Goal: Share content: Share content

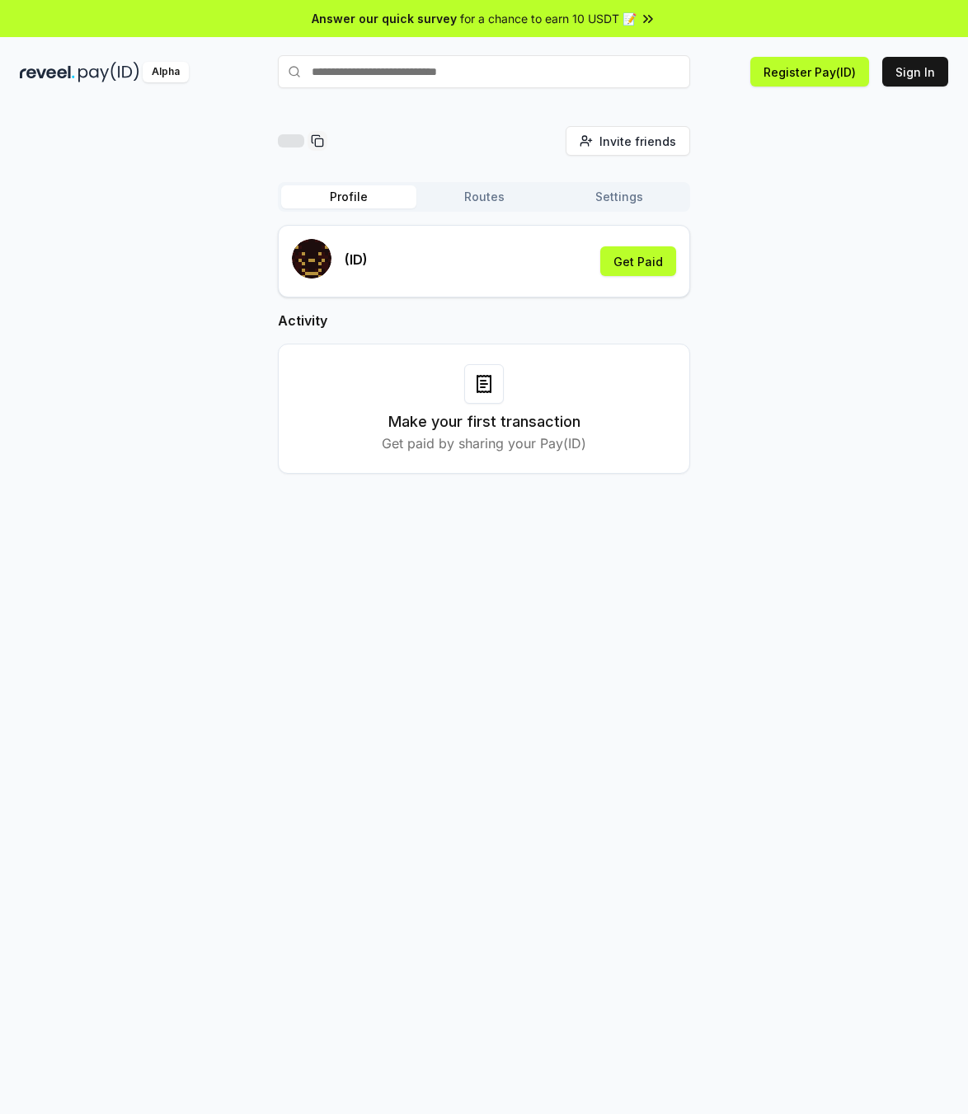
click at [410, 246] on div "(ID) Get Paid" at bounding box center [484, 261] width 384 height 45
click at [469, 69] on input "text" at bounding box center [484, 71] width 412 height 33
type input "**********"
click at [669, 102] on span "Pay" at bounding box center [666, 103] width 31 height 25
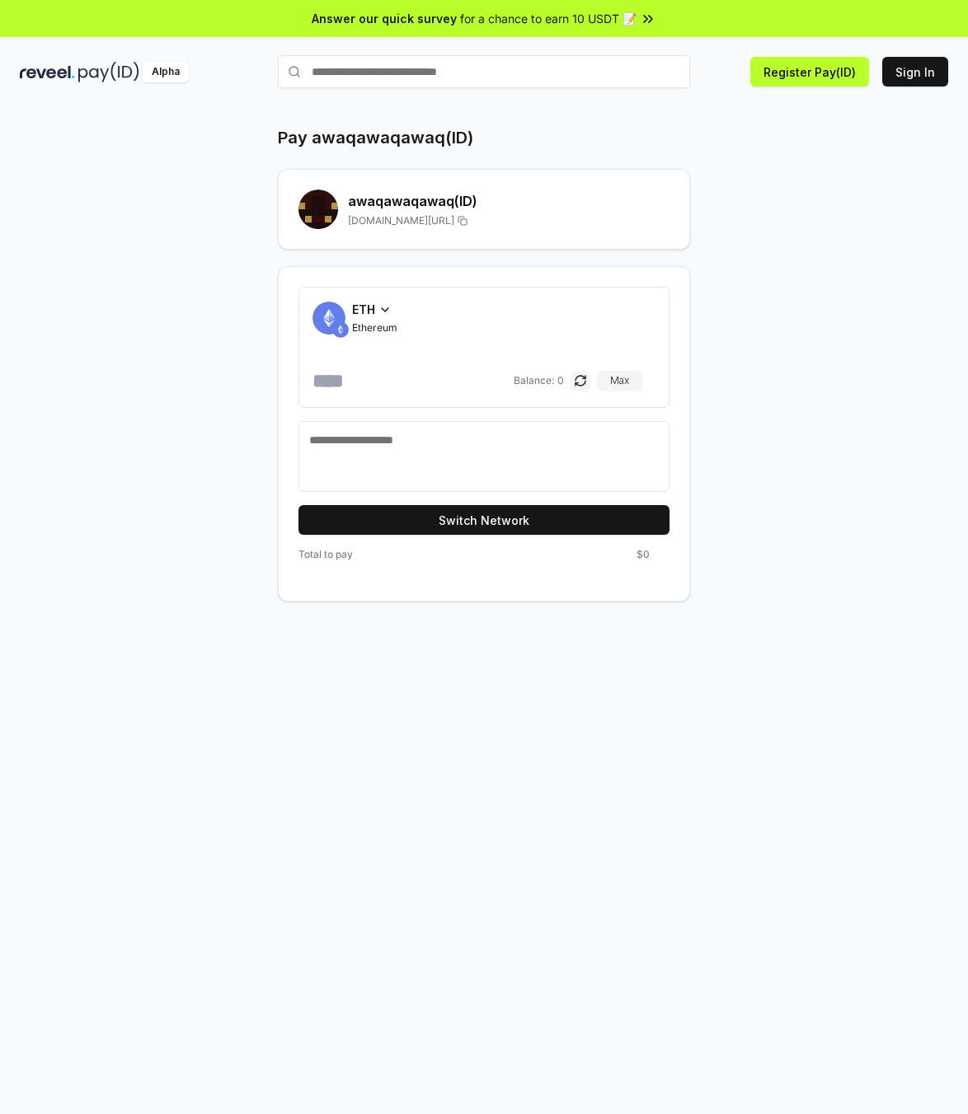
click at [372, 307] on span "ETH" at bounding box center [363, 309] width 23 height 17
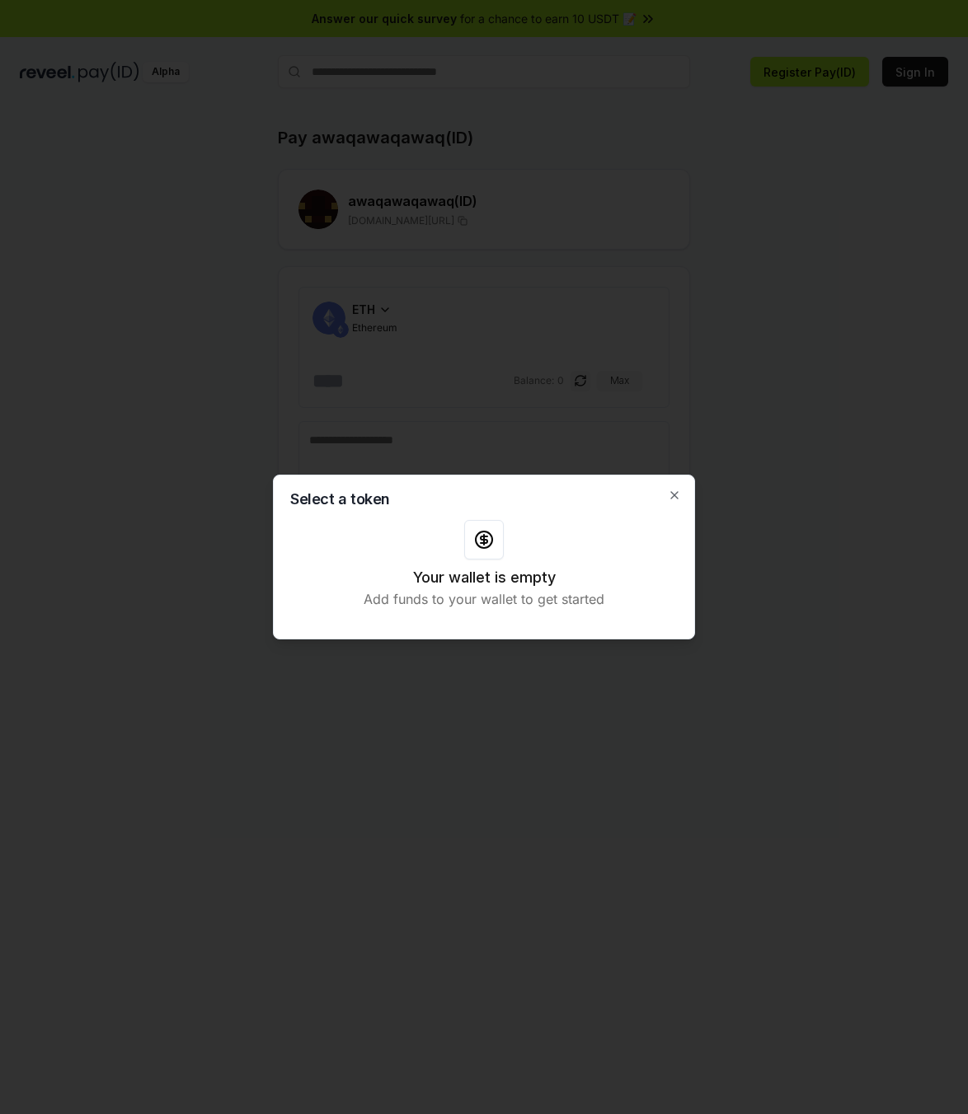
click at [655, 385] on div at bounding box center [484, 557] width 968 height 1114
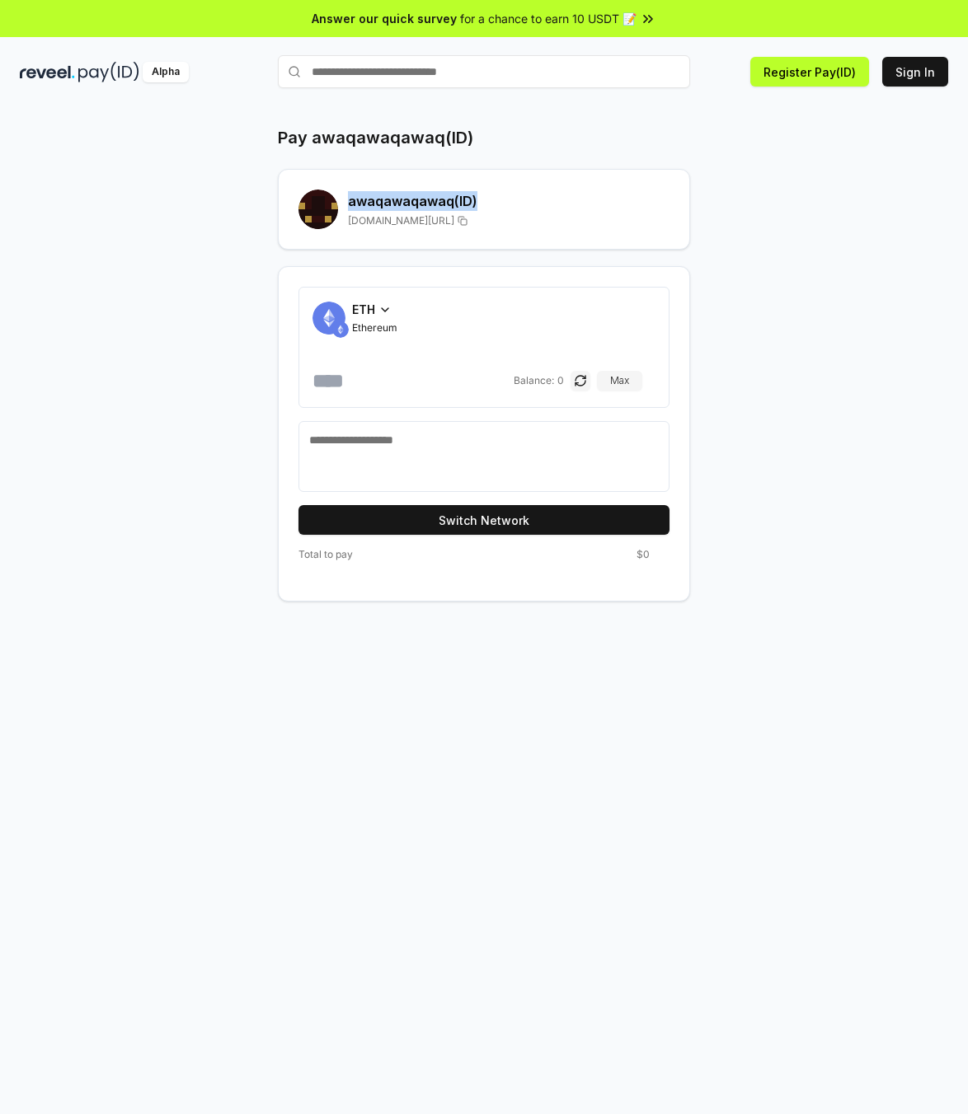
drag, startPoint x: 530, startPoint y: 218, endPoint x: 296, endPoint y: 185, distance: 236.5
click at [217, 162] on div "Pay awaqawaqawaq(ID) awaqawaqawaq (ID) reveel.id/pay/awaqawaqawaq ETH Ethereum …" at bounding box center [484, 364] width 928 height 476
click at [645, 213] on div "awaqawaqawaq (ID) reveel.id/pay/awaqawaqawaq" at bounding box center [508, 209] width 321 height 36
drag, startPoint x: 565, startPoint y: 71, endPoint x: 455, endPoint y: 106, distance: 115.2
click at [455, 106] on div "Answer our quick survey for a chance to earn 10 USDT 📝 Alpha Register Pay(ID) S…" at bounding box center [484, 580] width 968 height 1161
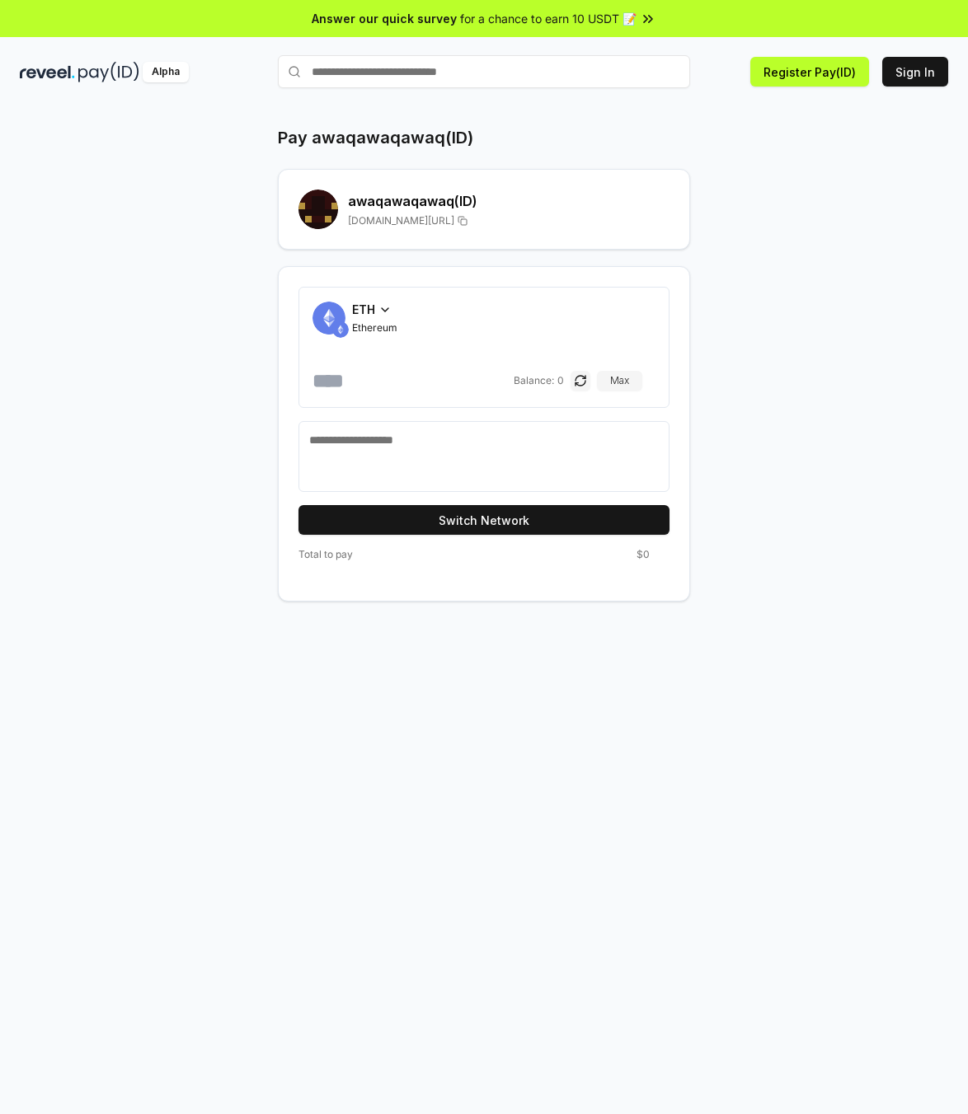
click at [387, 219] on span "reveel.id/pay/awaqawaqawaq" at bounding box center [401, 220] width 106 height 13
drag, startPoint x: 345, startPoint y: 222, endPoint x: 495, endPoint y: 226, distance: 150.1
click at [495, 226] on div "awaqawaqawaq (ID) reveel.id/pay/awaqawaqawaq" at bounding box center [483, 210] width 371 height 40
copy div "reveel.id/pay/awaqawaqawaq"
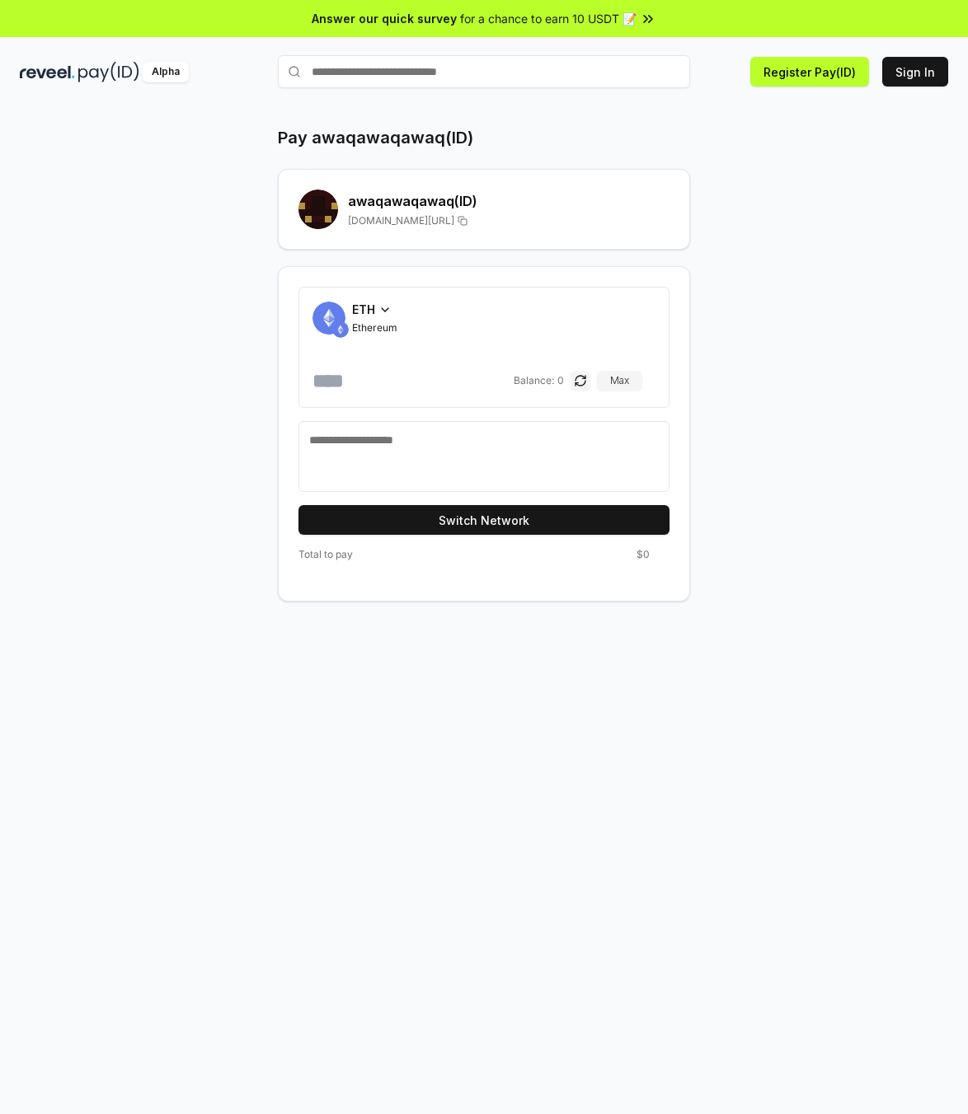
click at [609, 260] on div "Pay awaqawaqawaq(ID) awaqawaqawaq (ID) reveel.id/pay/awaqawaqawaq ETH Ethereum …" at bounding box center [484, 364] width 928 height 476
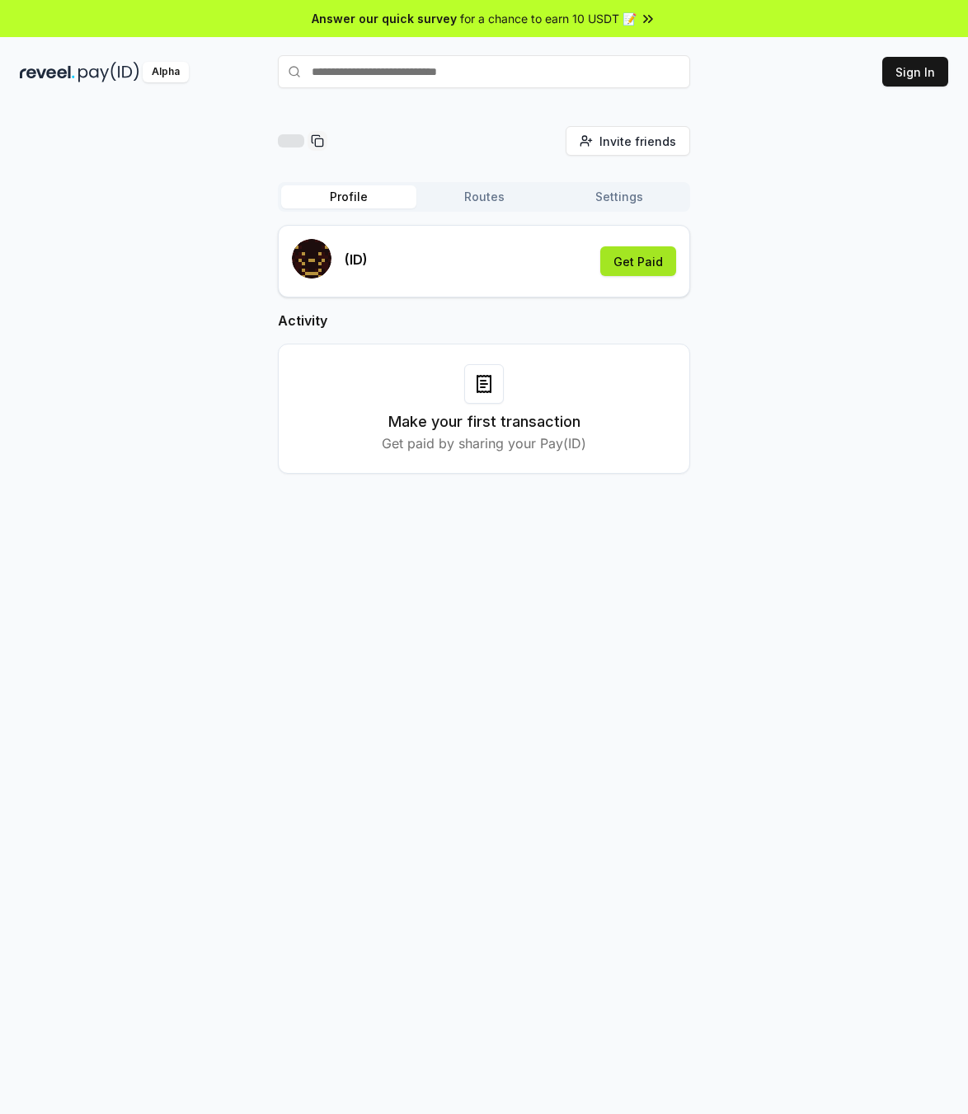
click at [621, 254] on button "Get Paid" at bounding box center [638, 261] width 76 height 30
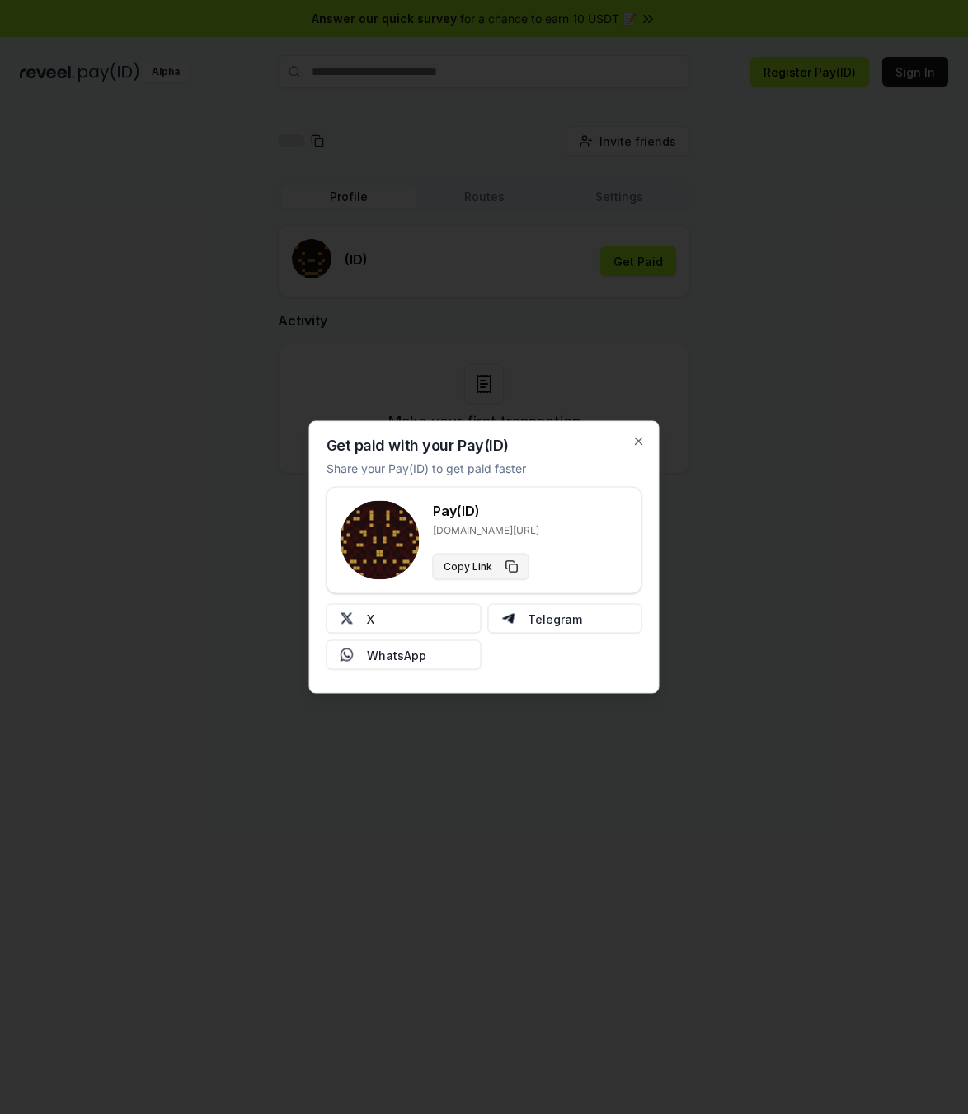
click at [458, 579] on button "Copy Link" at bounding box center [481, 567] width 96 height 26
click at [490, 570] on button "Copy Link" at bounding box center [481, 567] width 96 height 26
click at [436, 213] on div at bounding box center [484, 557] width 968 height 1114
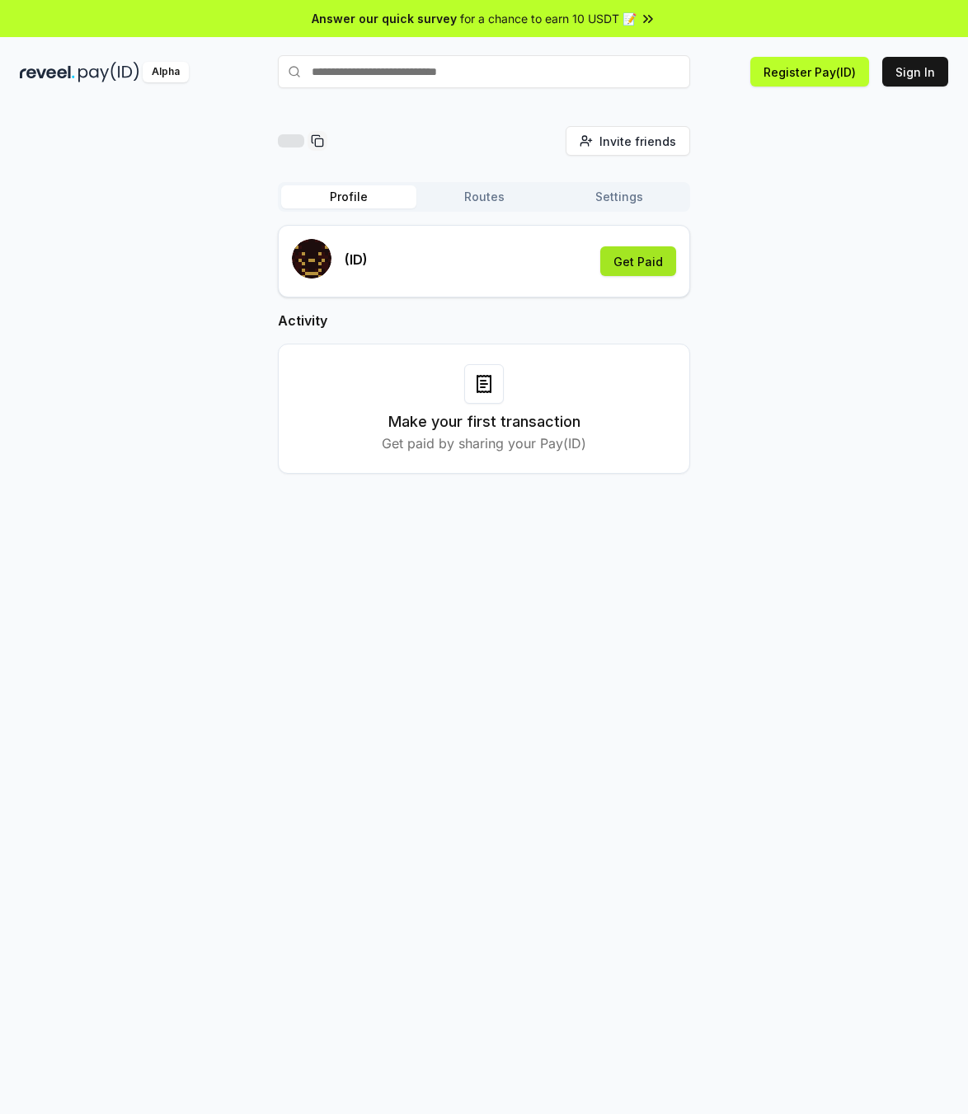
click at [633, 263] on button "Get Paid" at bounding box center [638, 261] width 76 height 30
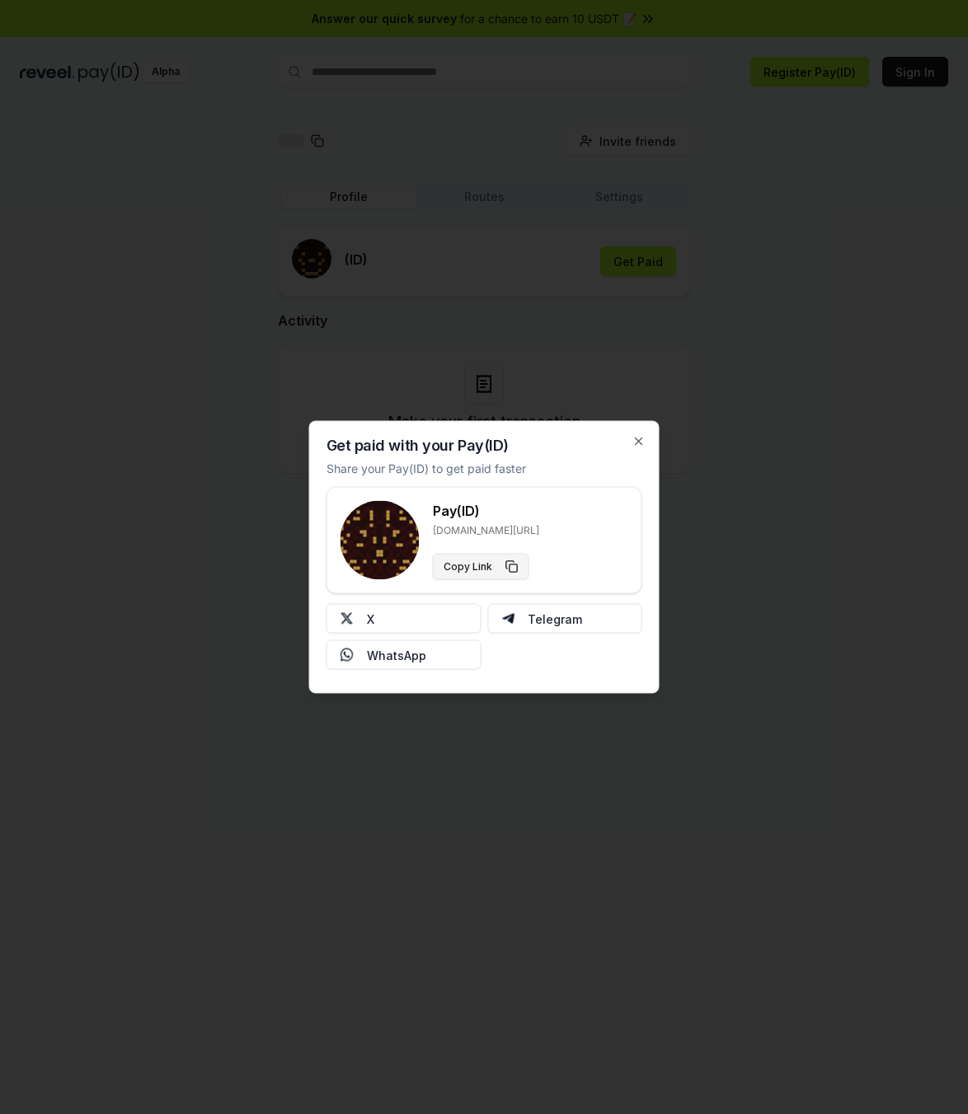
drag, startPoint x: 448, startPoint y: 562, endPoint x: 776, endPoint y: 391, distance: 370.1
click at [450, 561] on button "Copy Link" at bounding box center [481, 567] width 96 height 26
click at [638, 434] on div "Get paid with your Pay(ID) Share your Pay(ID) to get paid faster Pay(ID) reveel…" at bounding box center [484, 557] width 350 height 273
click at [643, 441] on icon "button" at bounding box center [638, 441] width 13 height 13
